Goal: Information Seeking & Learning: Find contact information

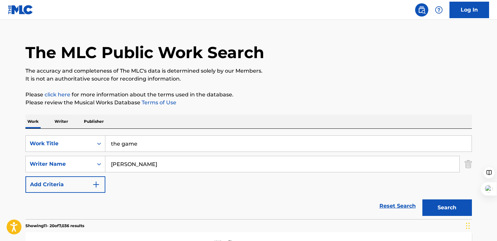
scroll to position [12, 0]
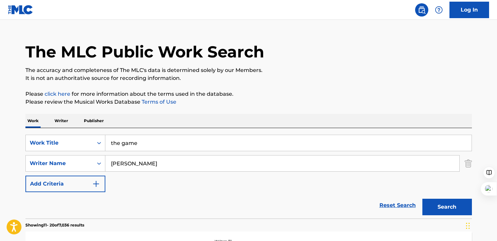
drag, startPoint x: 149, startPoint y: 141, endPoint x: 147, endPoint y: 135, distance: 6.5
click at [147, 136] on input "the game" at bounding box center [288, 143] width 366 height 16
type input "capwa"
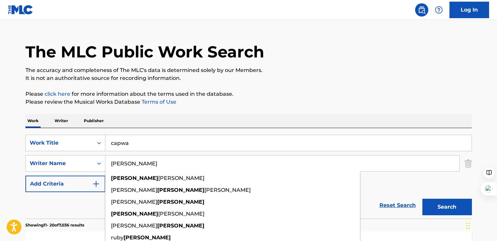
click at [122, 170] on input "[PERSON_NAME]" at bounding box center [282, 164] width 354 height 16
drag, startPoint x: 155, startPoint y: 165, endPoint x: 117, endPoint y: 161, distance: 38.2
click at [117, 161] on input "[PERSON_NAME]" at bounding box center [282, 164] width 354 height 16
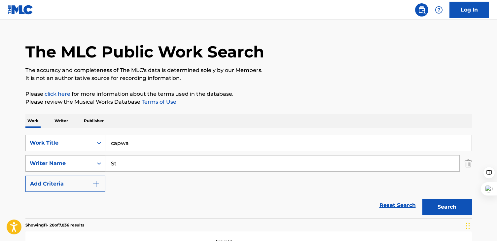
type input "St"
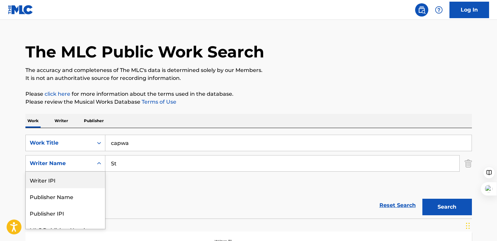
scroll to position [26, 0]
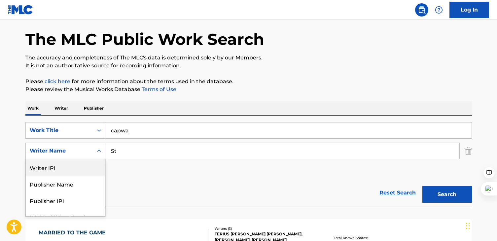
click at [88, 159] on div "Writer IPI, 1 of 5. 5 results available. Use Up and Down to choose options, pre…" at bounding box center [65, 151] width 80 height 17
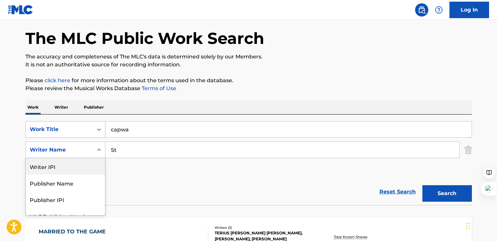
click at [88, 126] on div "Work Title" at bounding box center [59, 130] width 59 height 8
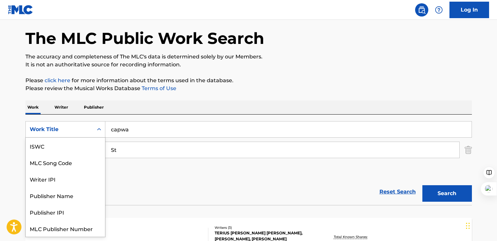
scroll to position [17, 0]
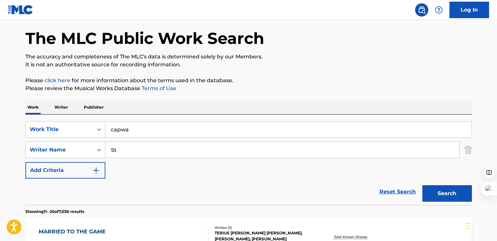
click at [195, 115] on div "SearchWithCriteria1e3cdc4c-10eb-4fde-b3e4-4407964dd91f Work Title capwa SearchW…" at bounding box center [248, 160] width 447 height 91
drag, startPoint x: 129, startPoint y: 152, endPoint x: 57, endPoint y: 152, distance: 71.4
click at [58, 152] on div "SearchWithCriteria5cca10ee-fe53-4d39-831d-b4e1d31018d2 Writer Name St" at bounding box center [248, 150] width 447 height 17
click at [465, 151] on img "Search Form" at bounding box center [468, 150] width 7 height 17
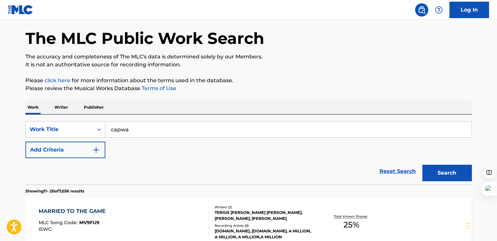
click at [455, 177] on button "Search" at bounding box center [448, 173] width 50 height 17
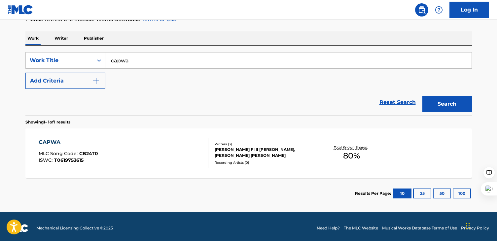
scroll to position [98, 0]
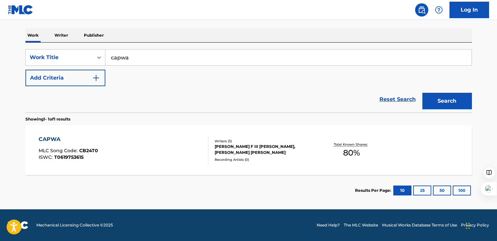
click at [296, 144] on div "[PERSON_NAME] F III [PERSON_NAME], [PERSON_NAME] [PERSON_NAME]" at bounding box center [265, 150] width 100 height 12
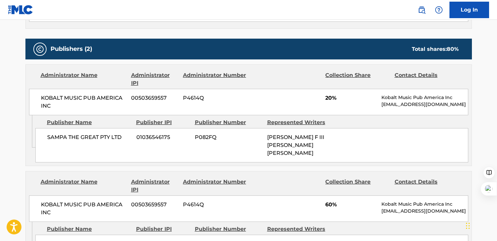
scroll to position [224, 0]
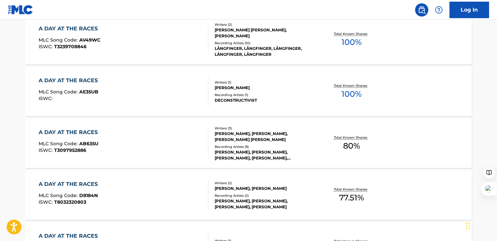
click at [20, 66] on div "The MLC Public Work Search The accuracy and completeness of The MLC's data is d…" at bounding box center [249, 196] width 463 height 737
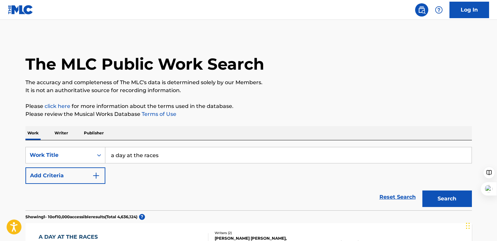
click at [58, 181] on button "Add Criteria" at bounding box center [65, 176] width 80 height 17
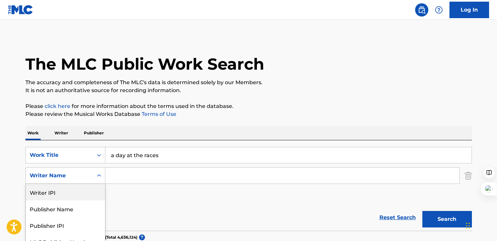
click at [70, 178] on div "Writer IPI, 1 of 5. 5 results available. Use Up and Down to choose options, pre…" at bounding box center [65, 176] width 80 height 17
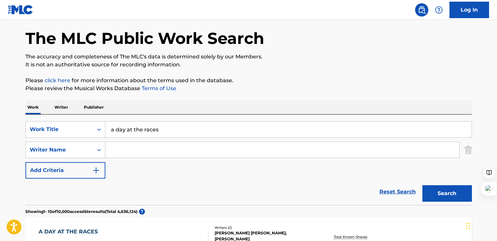
click at [122, 151] on input "Search Form" at bounding box center [282, 150] width 354 height 16
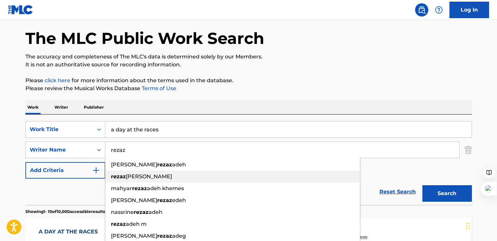
click at [178, 176] on div "rezaz adeh isabelle" at bounding box center [232, 177] width 255 height 12
type input "rezazadeh isabelle"
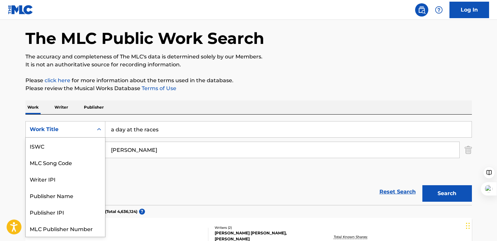
click at [56, 128] on div "Work Title" at bounding box center [59, 130] width 59 height 8
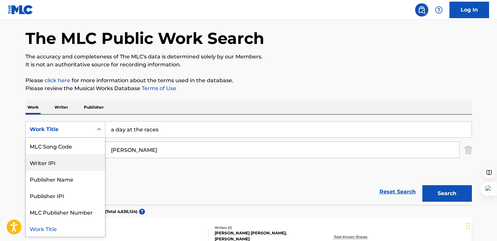
click at [185, 184] on div "Reset Search Search" at bounding box center [248, 192] width 447 height 26
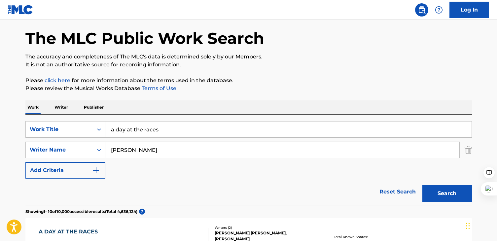
drag, startPoint x: 162, startPoint y: 130, endPoint x: 119, endPoint y: 118, distance: 44.4
click at [122, 121] on div "a day at the races" at bounding box center [288, 129] width 367 height 17
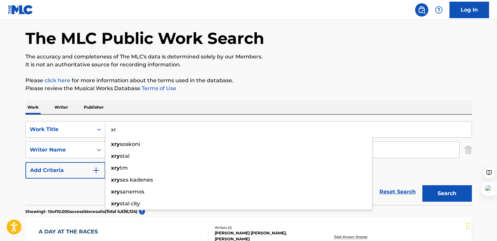
type input "x"
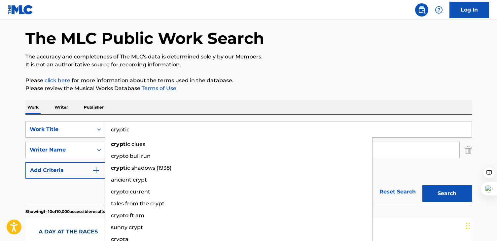
type input "cryptic"
click at [423, 185] on button "Search" at bounding box center [448, 193] width 50 height 17
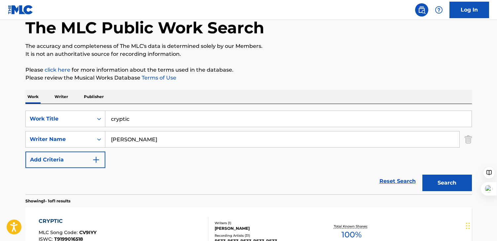
scroll to position [86, 0]
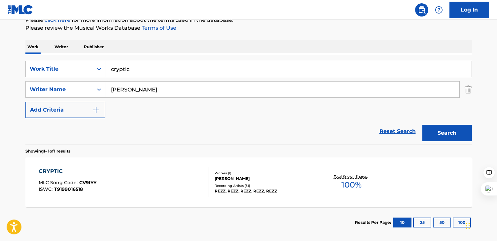
click at [287, 186] on div "Recording Artists ( 31 )" at bounding box center [265, 185] width 100 height 5
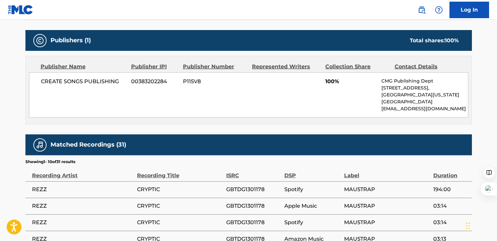
scroll to position [285, 0]
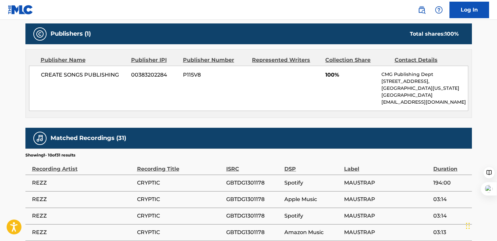
drag, startPoint x: 382, startPoint y: 103, endPoint x: 464, endPoint y: 103, distance: 81.9
click at [464, 103] on p "publishing@createmusicgroup.com" at bounding box center [425, 102] width 86 height 7
copy p "publishing@createmusicgroup.com"
